Goal: Task Accomplishment & Management: Complete application form

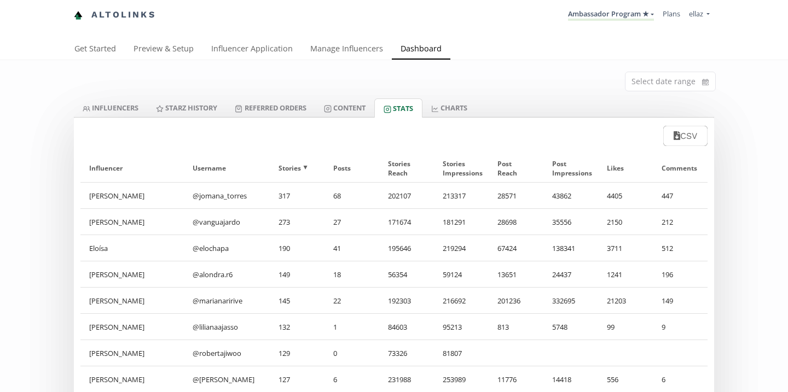
click at [242, 53] on link "Influencer Application" at bounding box center [251, 50] width 99 height 22
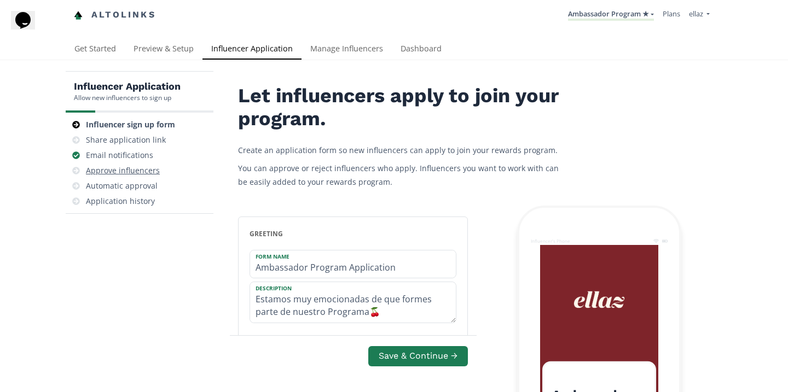
click at [135, 175] on div "Approve influencers" at bounding box center [123, 170] width 74 height 11
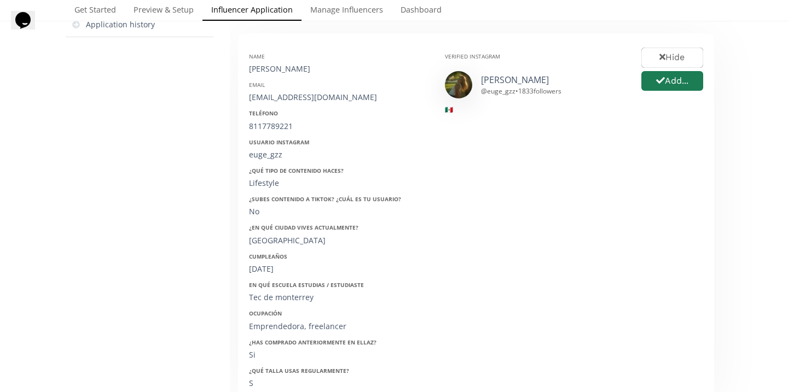
scroll to position [200, 0]
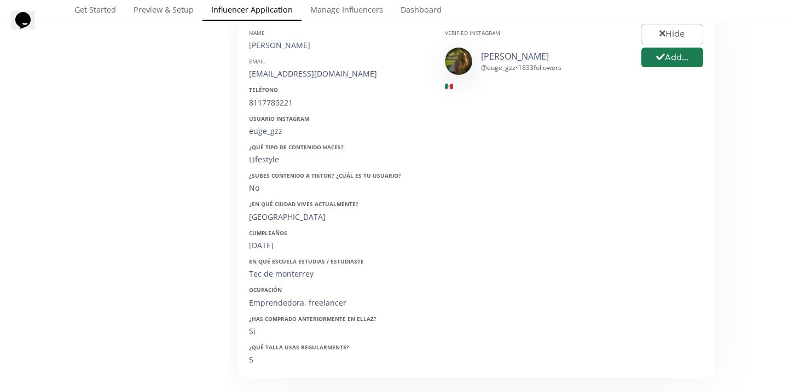
click at [334, 48] on div "Eugenia Sofia Gonzalez Salazar" at bounding box center [338, 45] width 179 height 11
copy div "Eugenia Sofia Gonzalez Salazar"
click at [279, 71] on div "eugeniasofia99@gmail.com" at bounding box center [338, 73] width 179 height 11
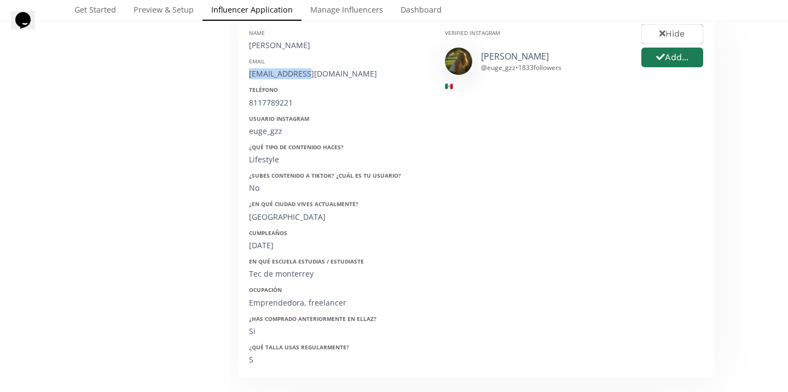
click at [279, 71] on div "eugeniasofia99@gmail.com" at bounding box center [338, 73] width 179 height 11
copy div "eugeniasofia99@gmail.com"
click at [280, 106] on div "8117789221" at bounding box center [338, 102] width 179 height 11
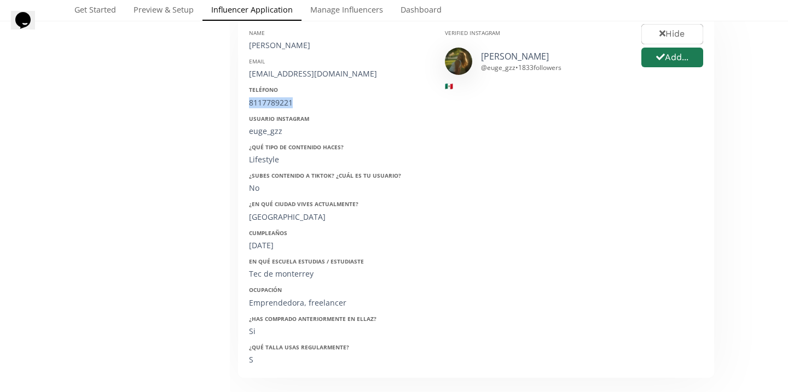
copy div "8117789221"
click at [270, 133] on div "euge_gzz" at bounding box center [338, 131] width 179 height 11
copy div "euge_gzz"
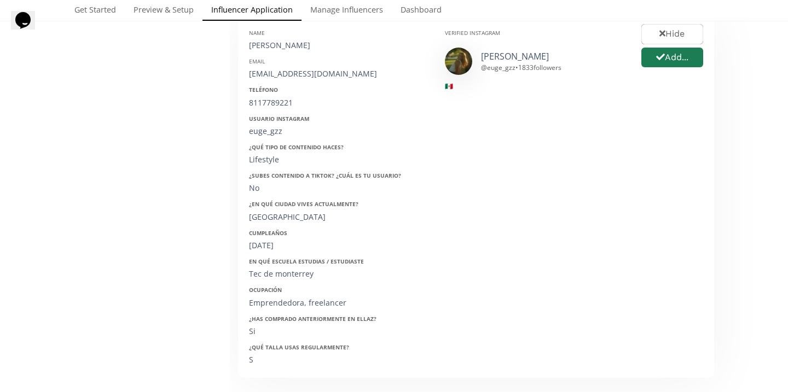
click at [271, 242] on div "2/7/1999" at bounding box center [338, 245] width 179 height 11
copy div "2/7/1999"
click at [683, 61] on button "Add..." at bounding box center [672, 58] width 65 height 24
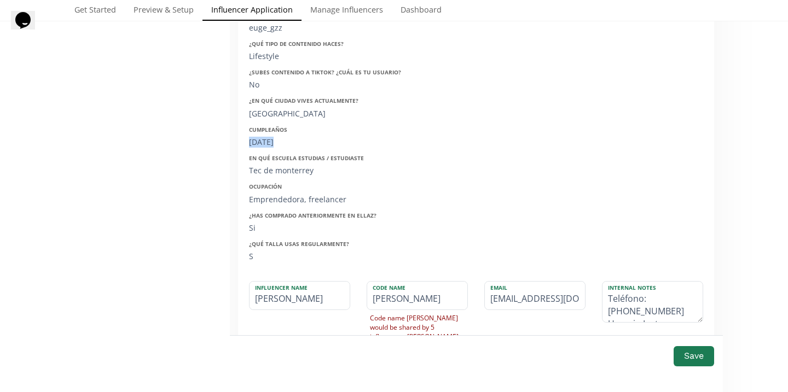
scroll to position [332, 0]
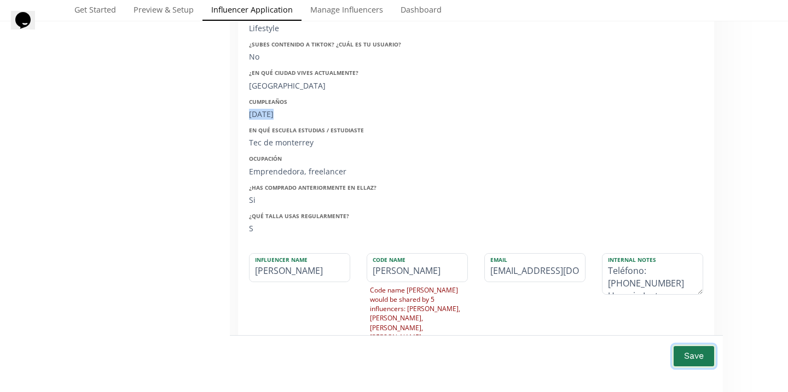
click at [698, 355] on button "Save" at bounding box center [694, 357] width 44 height 24
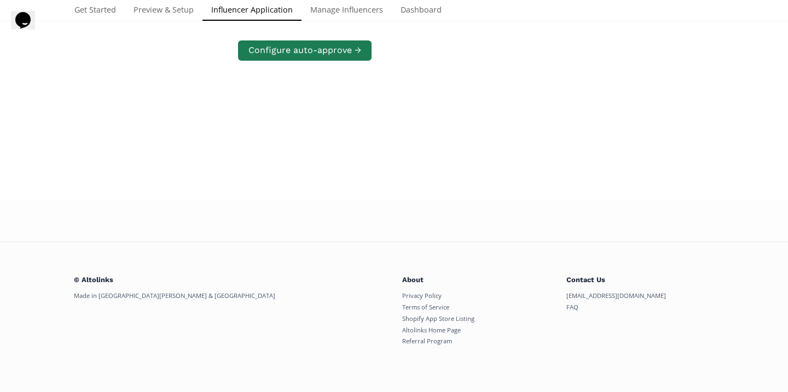
scroll to position [211, 0]
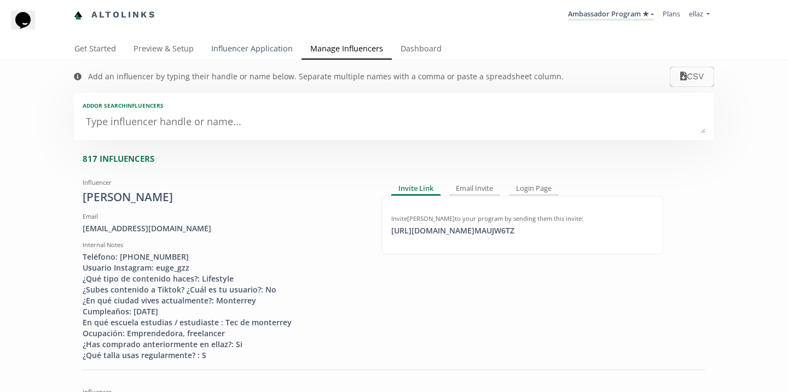
click at [228, 48] on link "Influencer Application" at bounding box center [251, 50] width 99 height 22
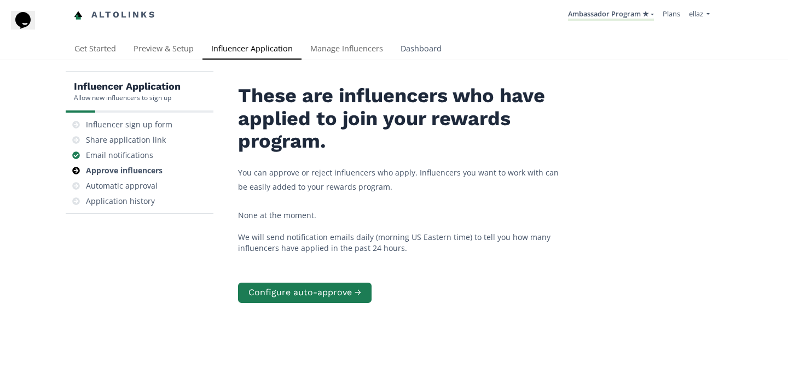
click at [410, 55] on link "Dashboard" at bounding box center [421, 50] width 59 height 22
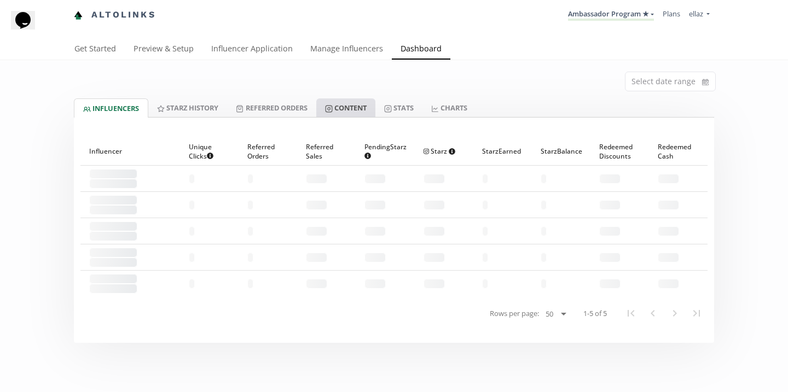
click at [362, 108] on link "Content" at bounding box center [345, 108] width 59 height 19
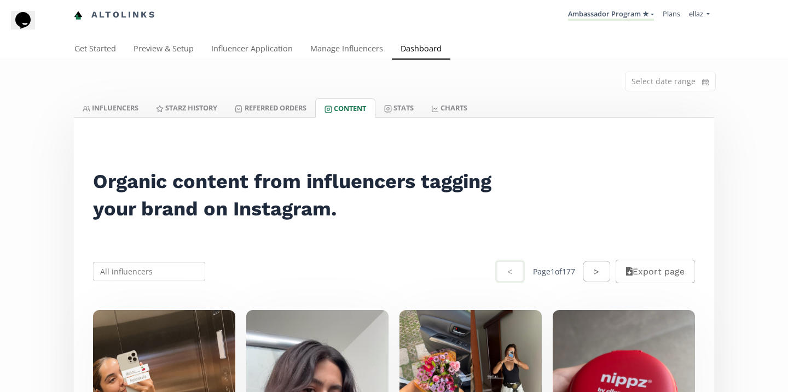
click at [289, 113] on link "Referred Orders" at bounding box center [270, 108] width 89 height 19
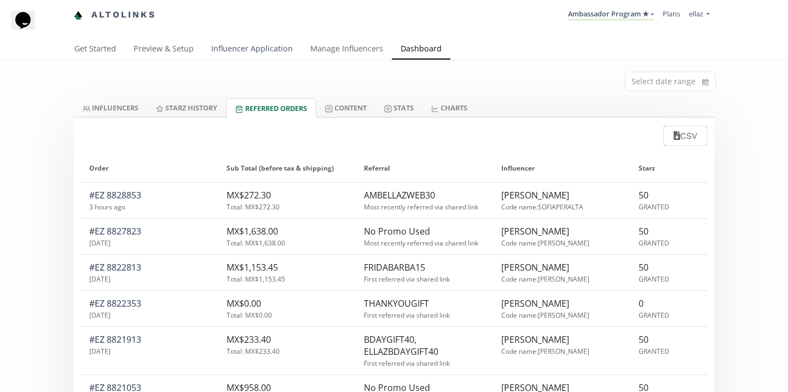
click at [252, 45] on link "Influencer Application" at bounding box center [251, 50] width 99 height 22
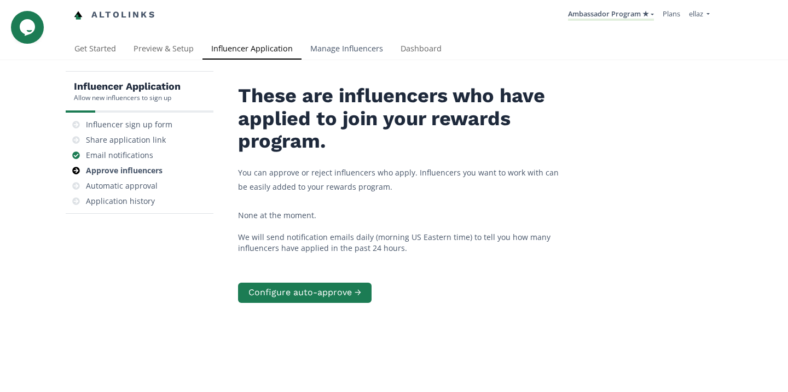
click at [343, 45] on link "Manage Influencers" at bounding box center [347, 50] width 90 height 22
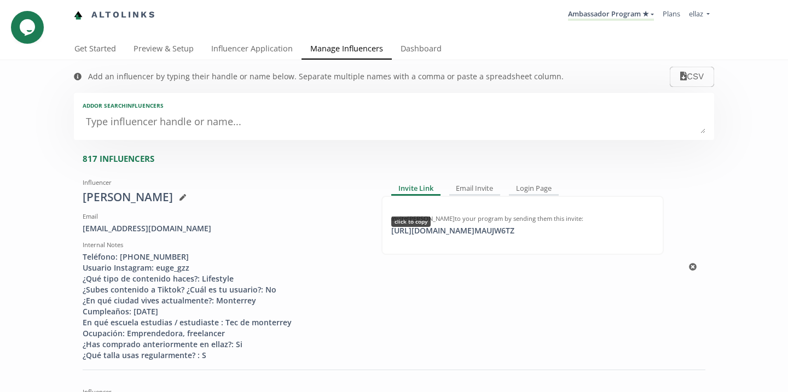
click at [469, 238] on div "Invite [PERSON_NAME] to your program by sending them this invite: [URL][DOMAIN_…" at bounding box center [522, 225] width 282 height 59
click at [469, 234] on div "[URL][DOMAIN_NAME] MAUJW6TZ click to copy" at bounding box center [453, 230] width 136 height 11
copy div "[URL][DOMAIN_NAME] MAUJW6TZ"
click at [421, 48] on link "Dashboard" at bounding box center [421, 50] width 59 height 22
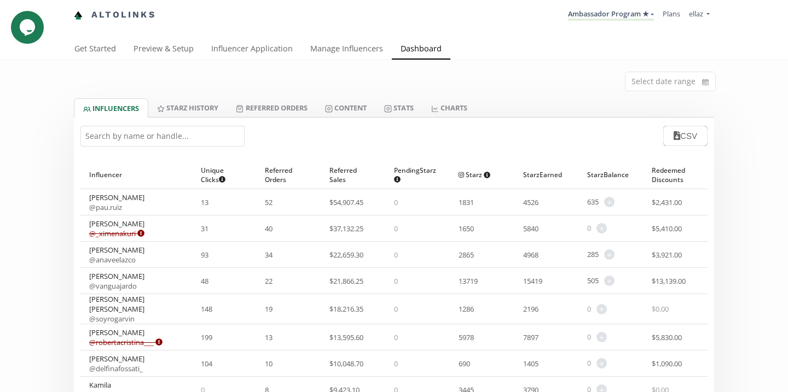
click at [158, 137] on input "text" at bounding box center [162, 136] width 164 height 21
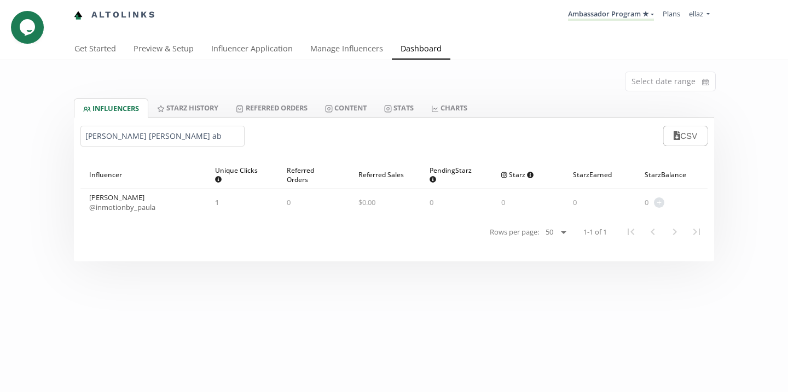
type input "[PERSON_NAME] [PERSON_NAME] ab"
click at [255, 55] on link "Influencer Application" at bounding box center [251, 50] width 99 height 22
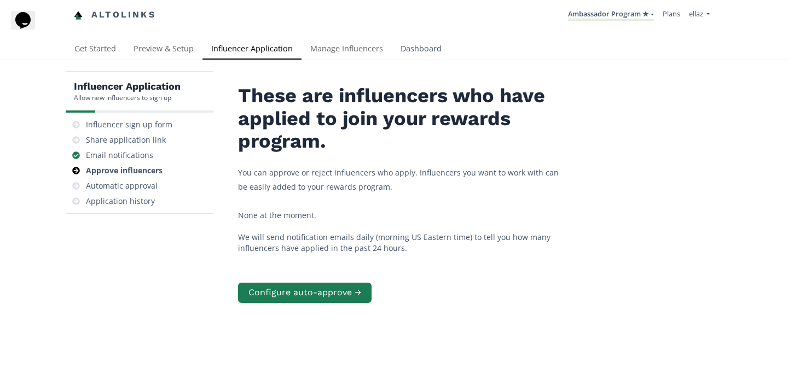
click at [413, 52] on link "Dashboard" at bounding box center [421, 50] width 59 height 22
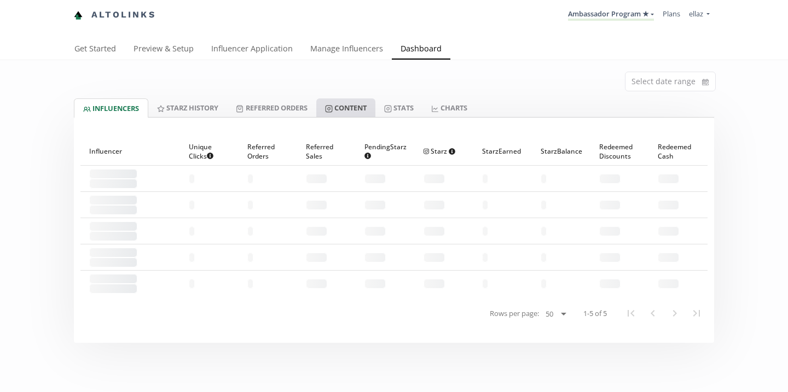
click at [338, 103] on link "Content" at bounding box center [345, 108] width 59 height 19
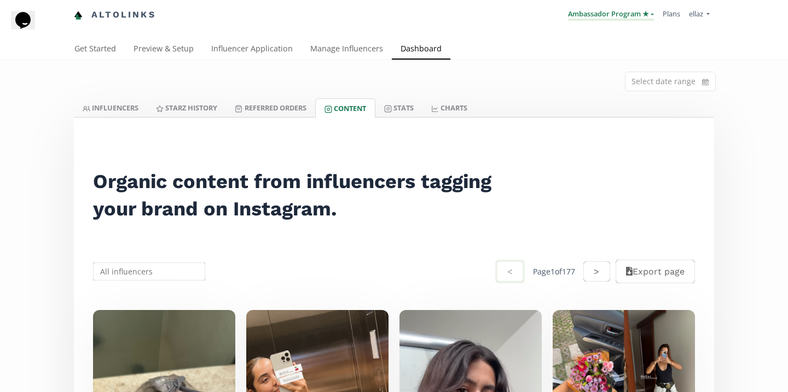
click at [607, 10] on link "Ambassador Program ★" at bounding box center [611, 15] width 86 height 12
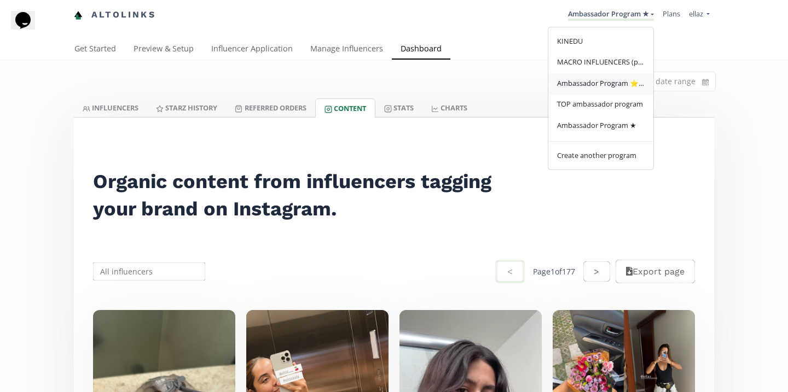
click at [612, 85] on span "Ambassador Program ⭐️⭐️" at bounding box center [601, 83] width 88 height 10
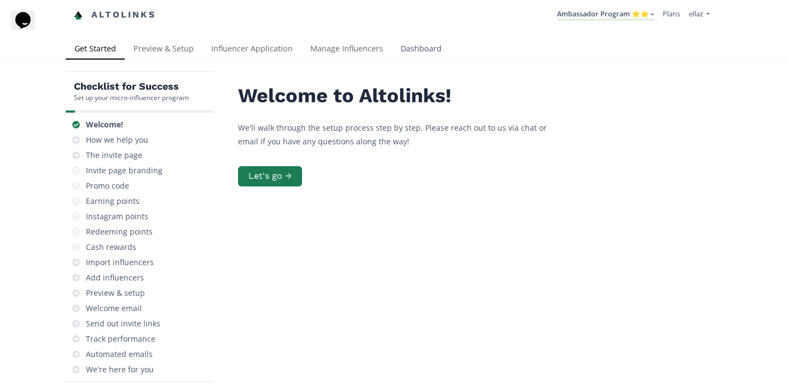
click at [422, 53] on link "Dashboard" at bounding box center [421, 50] width 59 height 22
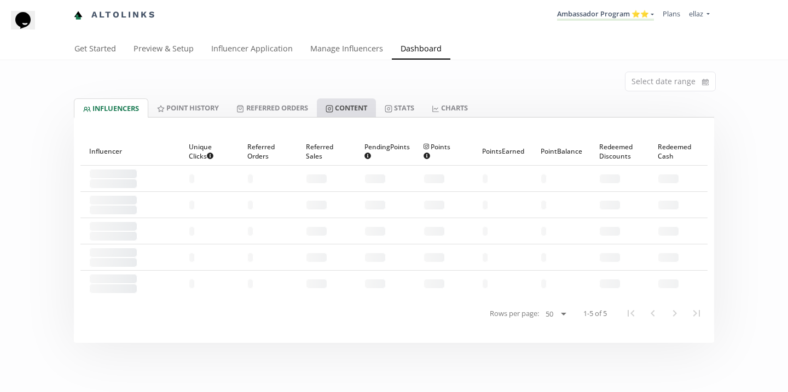
click at [373, 109] on link "Content" at bounding box center [346, 108] width 59 height 19
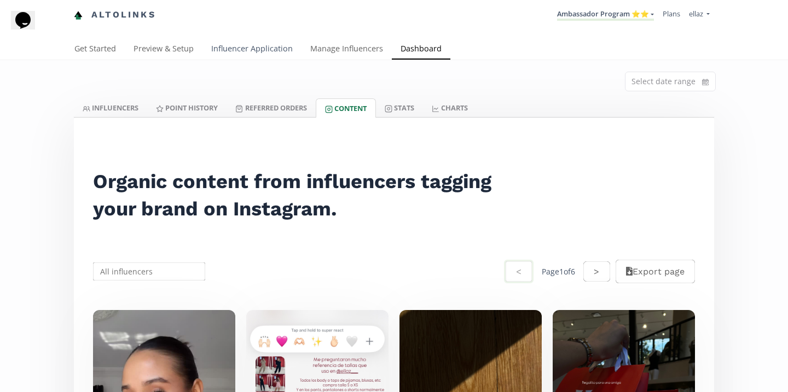
click at [235, 54] on link "Influencer Application" at bounding box center [251, 50] width 99 height 22
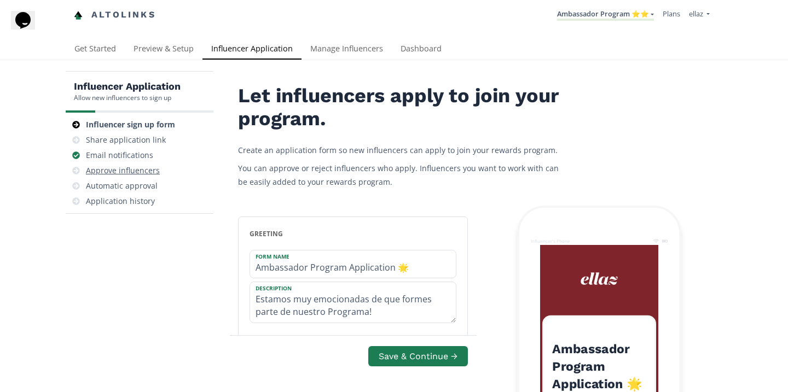
click at [147, 175] on div "Approve influencers" at bounding box center [123, 170] width 74 height 11
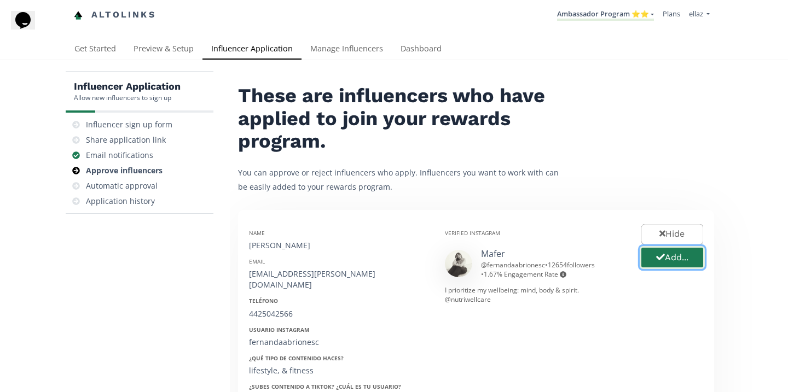
click at [664, 262] on button "Add..." at bounding box center [672, 258] width 65 height 24
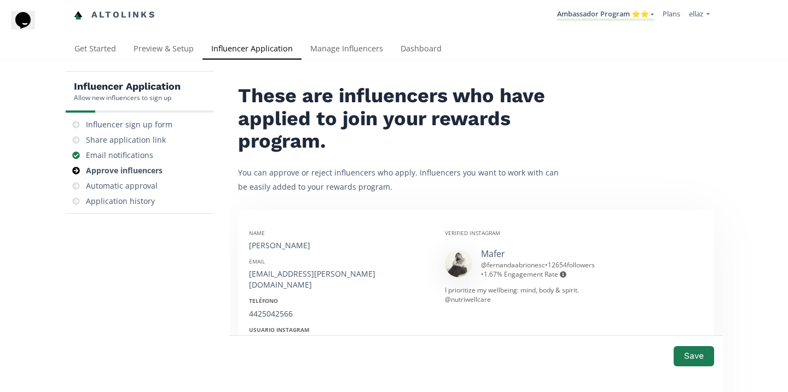
click at [277, 247] on div "[PERSON_NAME]" at bounding box center [338, 245] width 179 height 11
copy div "[PERSON_NAME]"
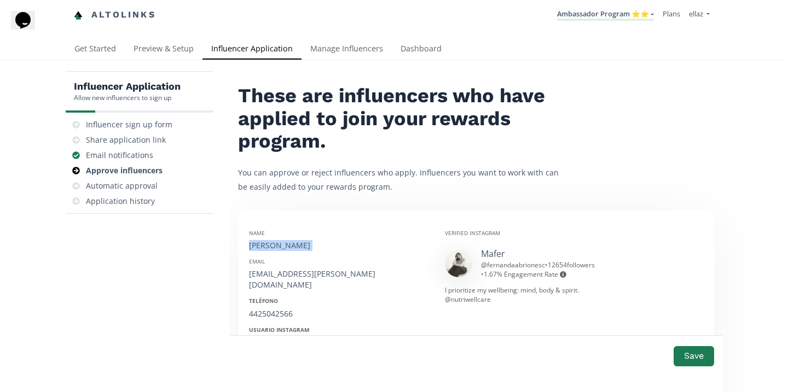
scroll to position [65, 0]
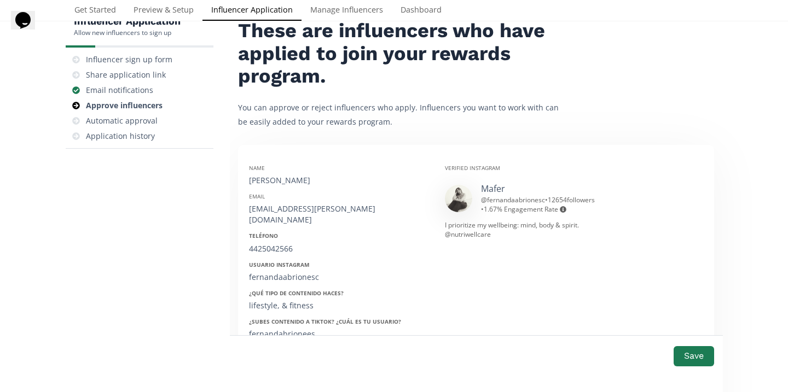
click at [299, 205] on div "[EMAIL_ADDRESS][PERSON_NAME][DOMAIN_NAME]" at bounding box center [338, 215] width 179 height 22
copy div "[EMAIL_ADDRESS][PERSON_NAME][DOMAIN_NAME]"
click at [277, 244] on div "4425042566" at bounding box center [338, 249] width 179 height 11
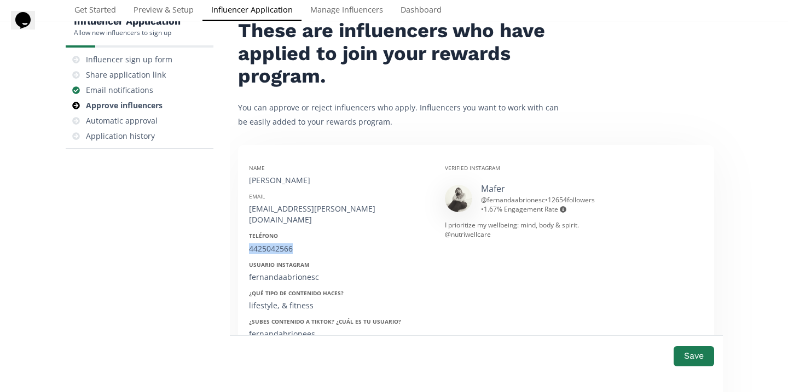
click at [277, 244] on div "4425042566" at bounding box center [338, 249] width 179 height 11
copy div "4425042566"
click at [287, 272] on div "fernandaabrionesc" at bounding box center [338, 277] width 179 height 11
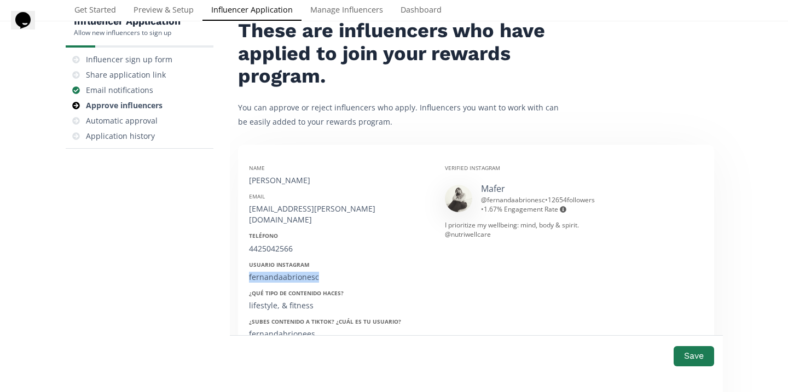
copy div "fernandaabrionesc"
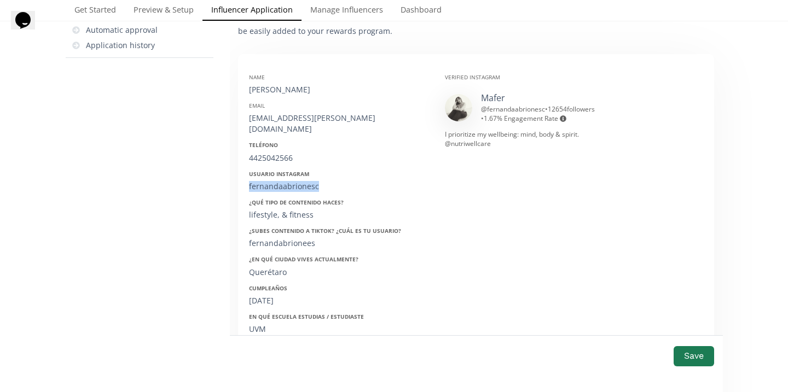
scroll to position [158, 0]
click at [265, 293] on div "[DATE]" at bounding box center [338, 298] width 179 height 11
copy div "[DATE]"
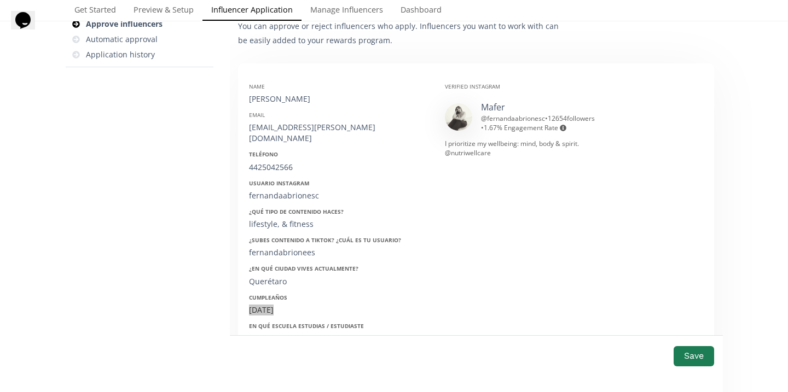
scroll to position [146, 0]
click at [694, 351] on button "Save" at bounding box center [694, 357] width 44 height 24
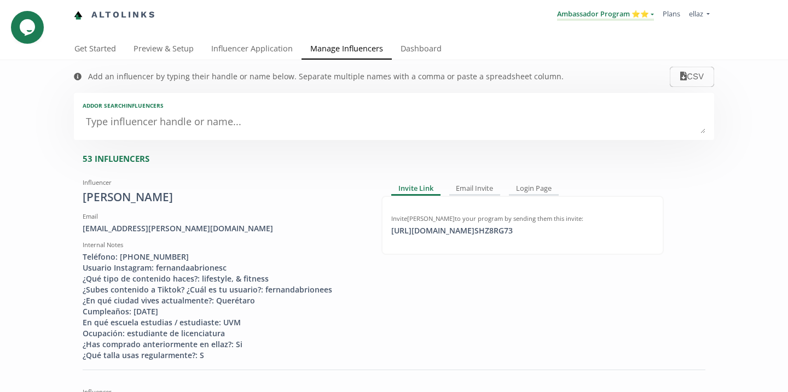
click at [619, 11] on link "Ambassador Program ⭐️⭐️" at bounding box center [605, 15] width 97 height 12
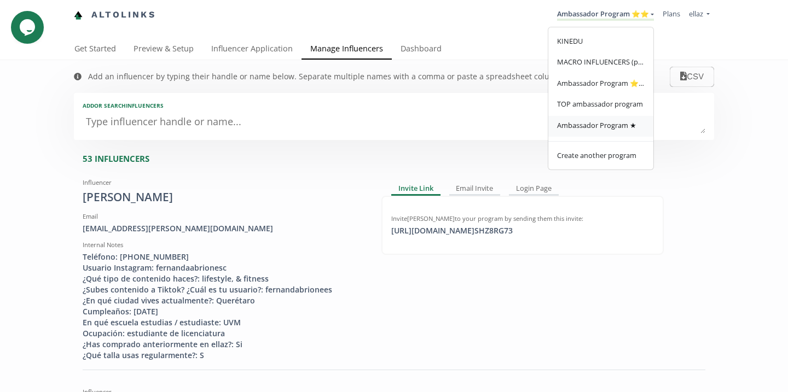
click at [585, 132] on link "Ambassador Program ★" at bounding box center [600, 126] width 105 height 21
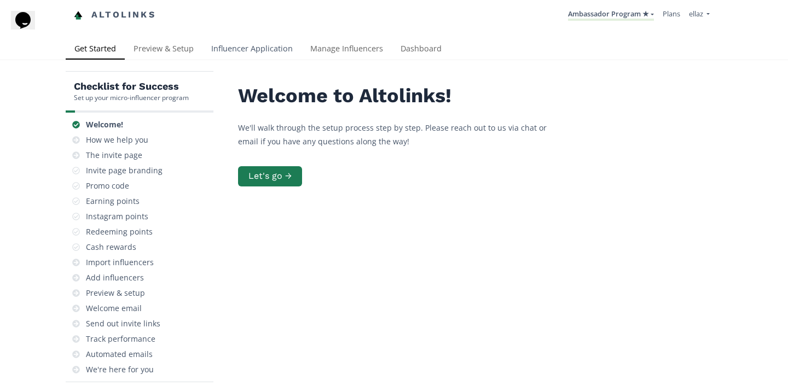
click at [263, 51] on link "Influencer Application" at bounding box center [251, 50] width 99 height 22
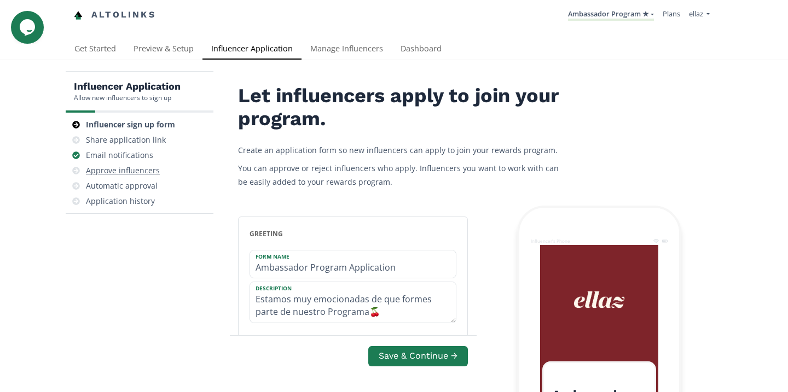
click at [137, 168] on div "Approve influencers" at bounding box center [123, 170] width 74 height 11
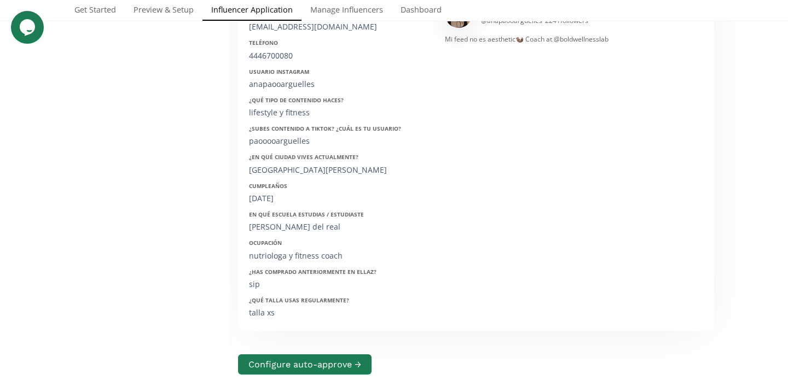
scroll to position [131, 0]
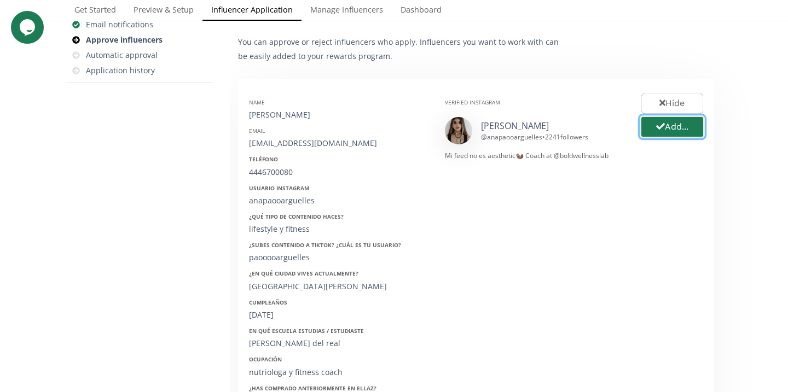
click at [682, 131] on button "Add..." at bounding box center [672, 127] width 65 height 24
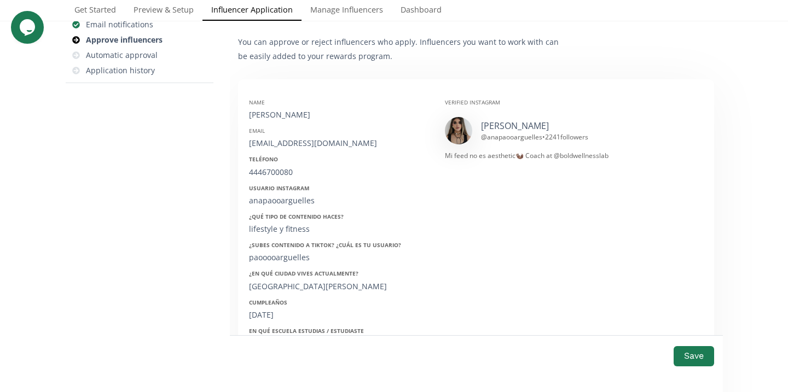
click at [276, 113] on div "[PERSON_NAME]" at bounding box center [338, 114] width 179 height 11
copy div "[PERSON_NAME]"
click at [294, 146] on div "[EMAIL_ADDRESS][DOMAIN_NAME]" at bounding box center [338, 143] width 179 height 11
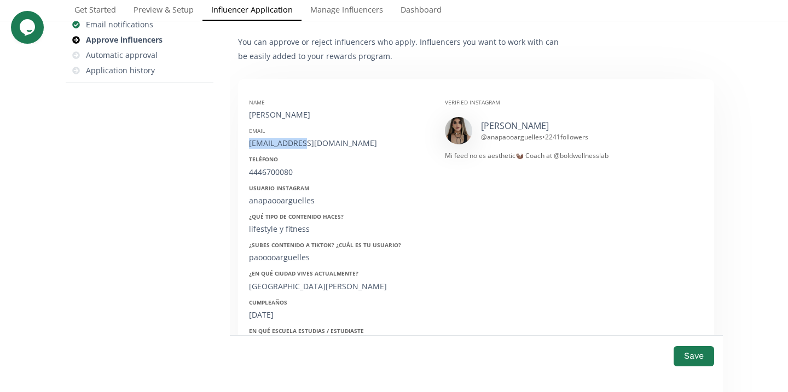
click at [294, 146] on div "[EMAIL_ADDRESS][DOMAIN_NAME]" at bounding box center [338, 143] width 179 height 11
copy div "[EMAIL_ADDRESS][DOMAIN_NAME]"
click at [275, 177] on div "4446700080" at bounding box center [338, 172] width 179 height 11
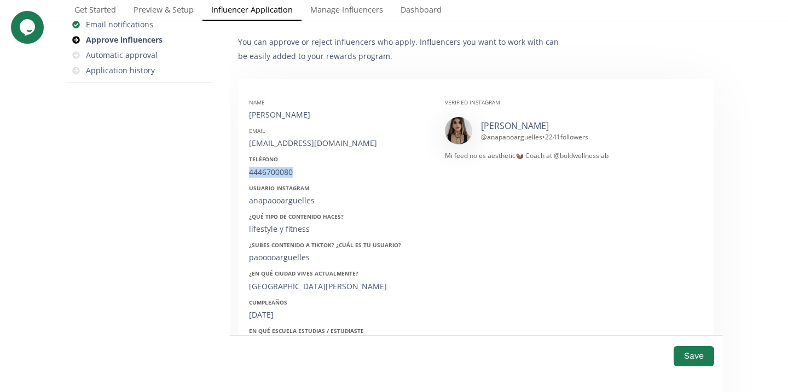
copy div "4446700080"
click at [284, 200] on div "anapaooarguelles" at bounding box center [338, 200] width 179 height 11
copy div "anapaooarguelles"
click at [275, 306] on strong "Cumpleaños" at bounding box center [268, 303] width 38 height 8
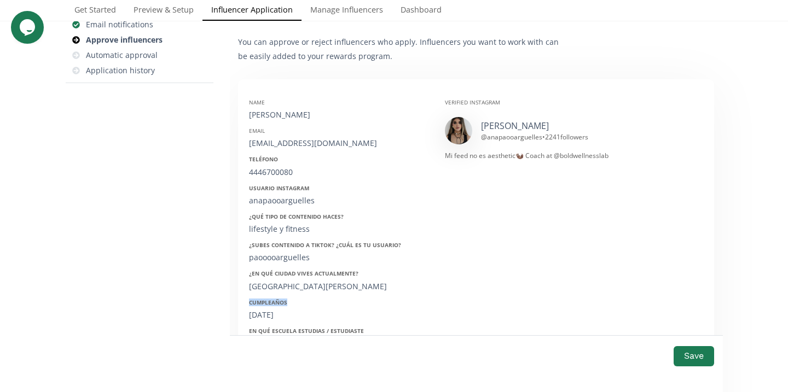
click at [275, 306] on strong "Cumpleaños" at bounding box center [268, 303] width 38 height 8
click at [265, 311] on div "[DATE]" at bounding box center [338, 315] width 179 height 11
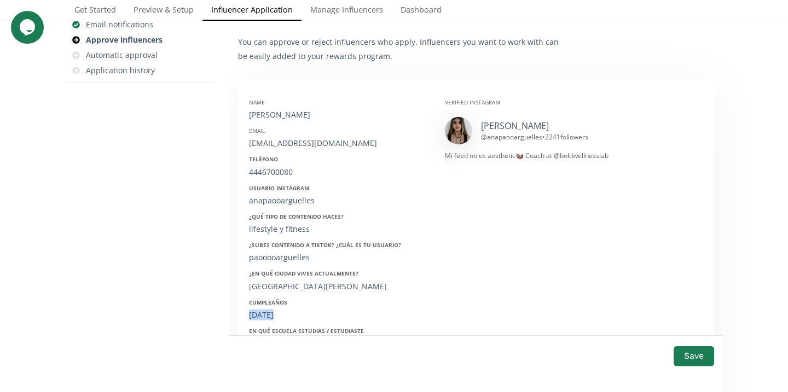
copy div "[DATE]"
